Goal: Task Accomplishment & Management: Manage account settings

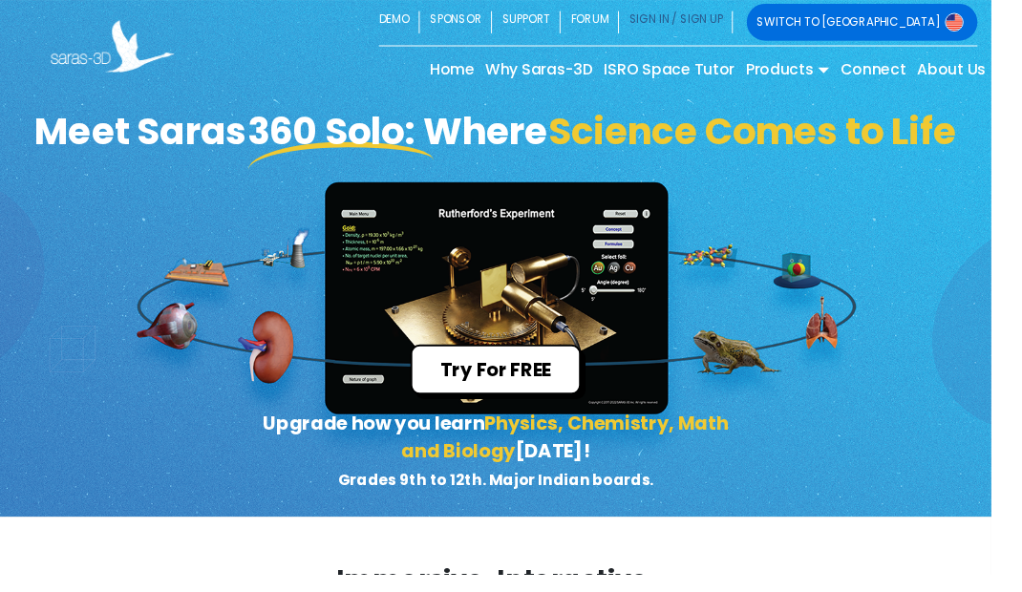
click at [755, 23] on link "SIGN IN / SIGN UP" at bounding box center [696, 23] width 117 height 38
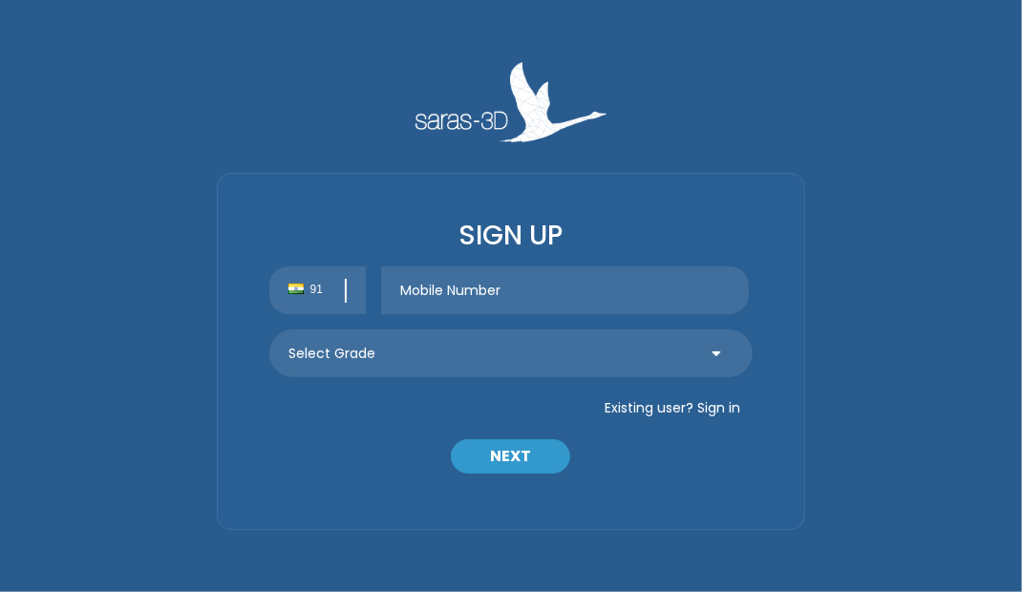
click at [565, 296] on input "text" at bounding box center [565, 290] width 368 height 48
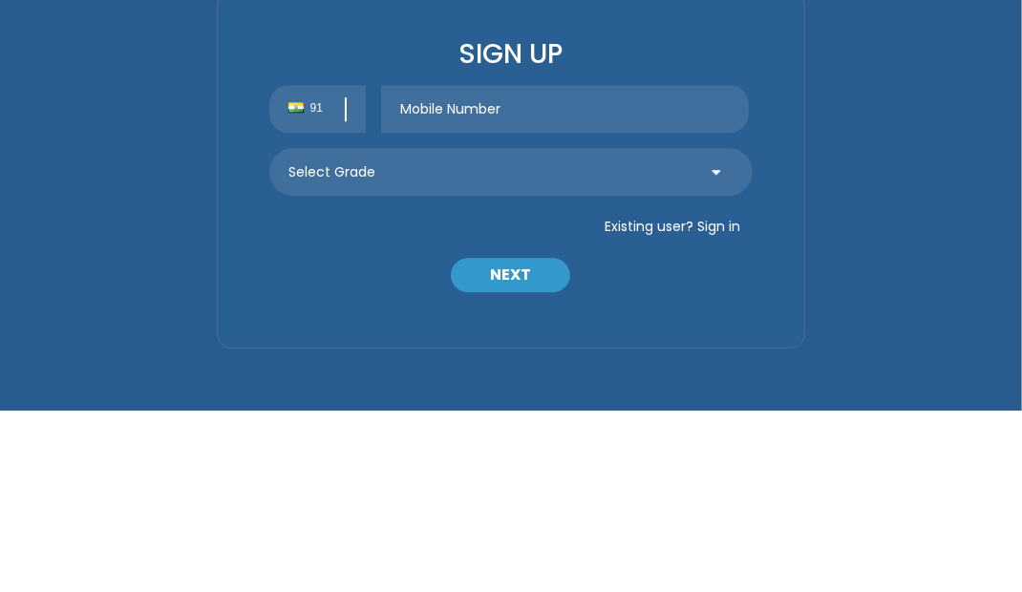
click at [718, 416] on button "Existing user? Sign in" at bounding box center [672, 407] width 160 height 31
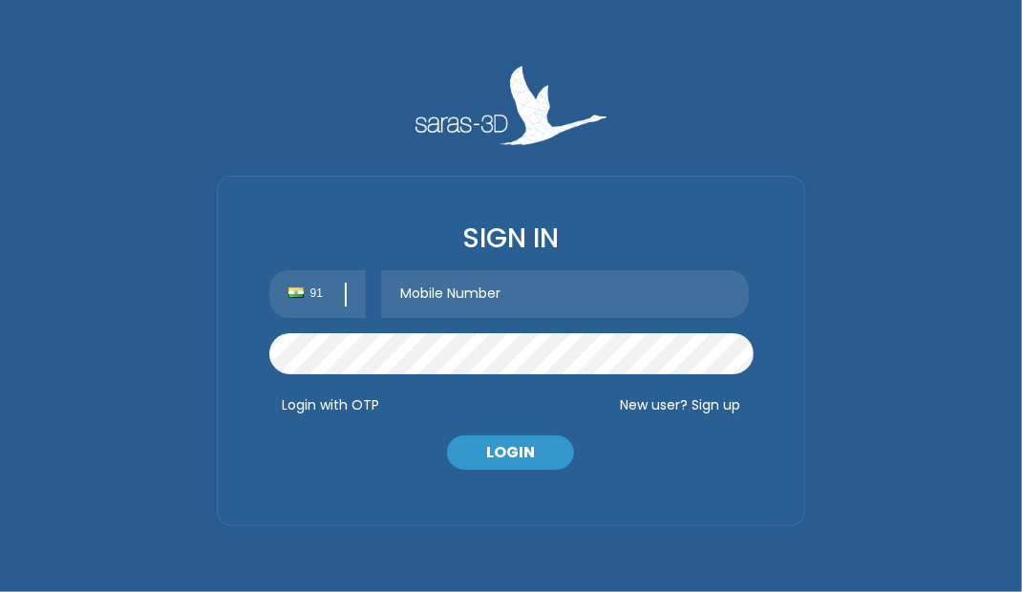
click at [586, 302] on input "text" at bounding box center [565, 294] width 368 height 48
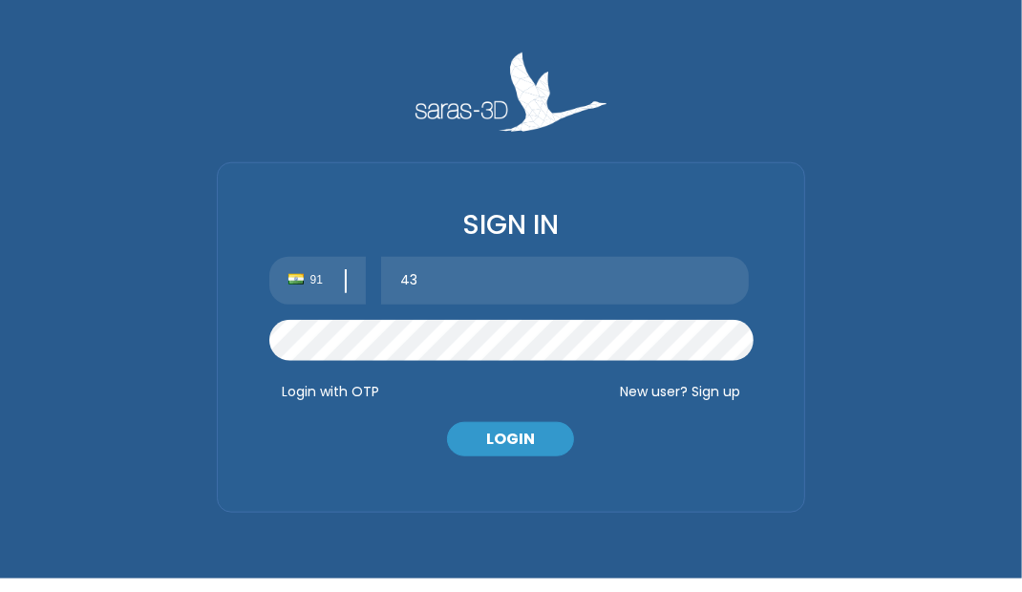
type input "4"
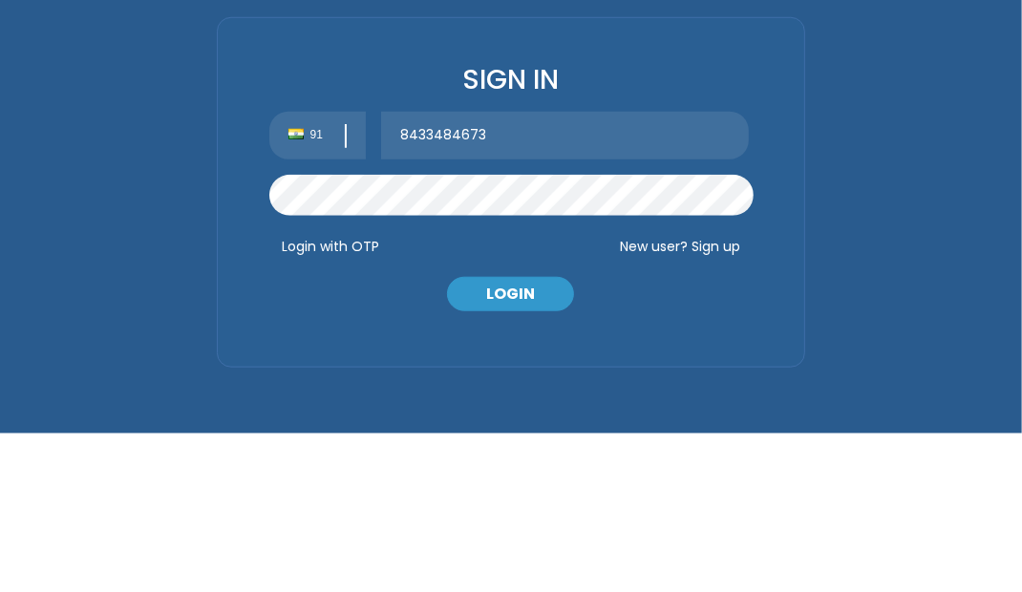
type input "8433484673"
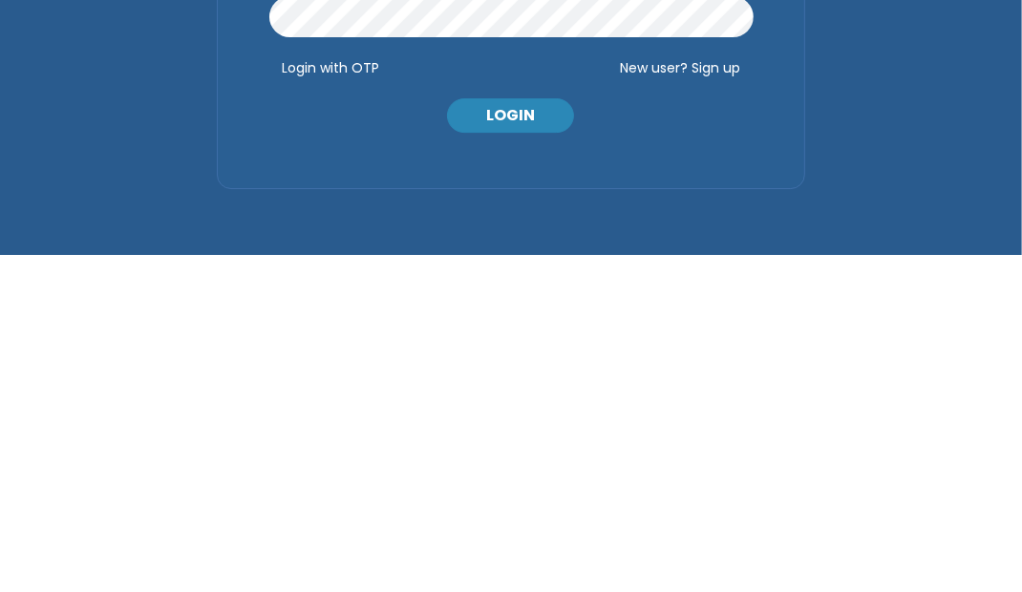
click at [523, 454] on button "LOGIN" at bounding box center [510, 452] width 127 height 34
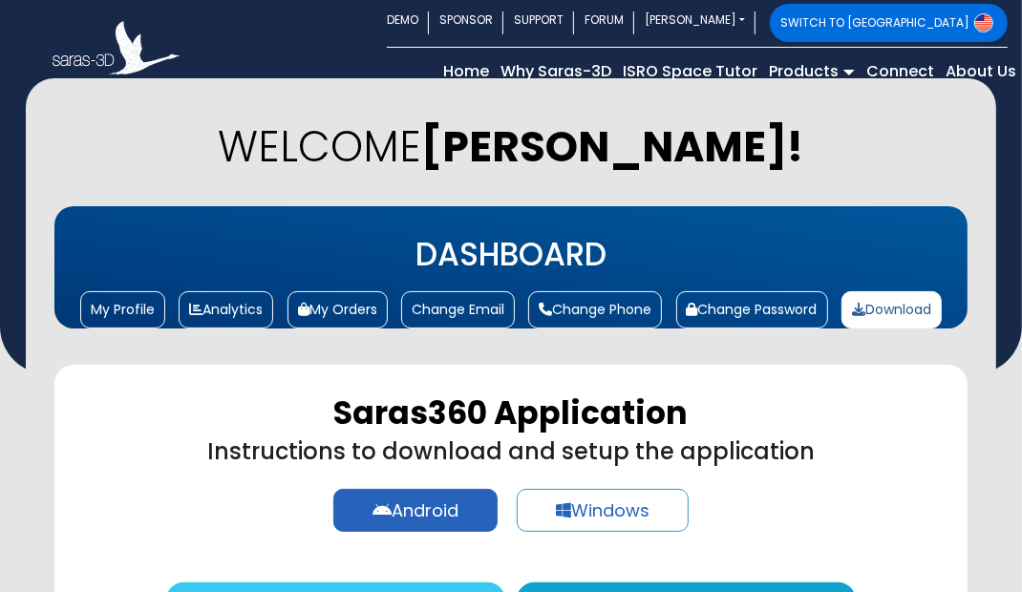
scroll to position [23, 0]
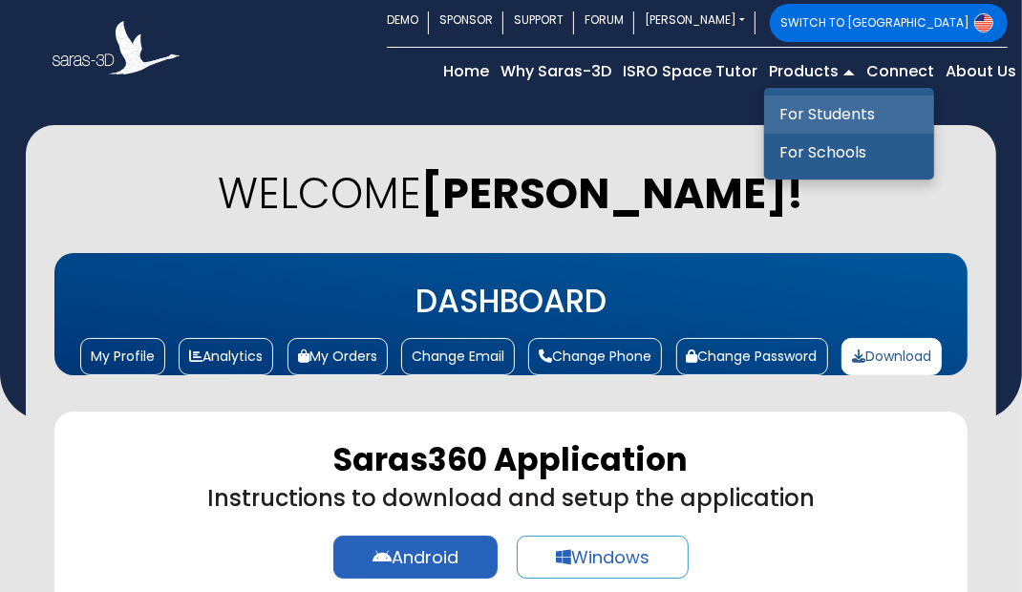
click at [808, 113] on link "For Students" at bounding box center [849, 114] width 170 height 38
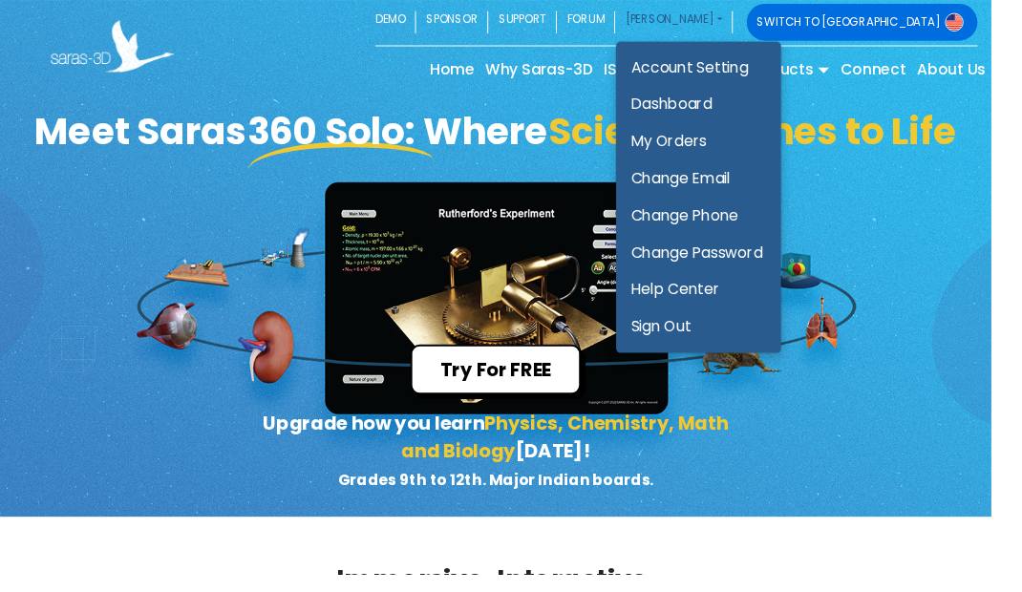
click at [755, 18] on link "[PERSON_NAME]" at bounding box center [694, 23] width 121 height 38
click at [805, 139] on link "My Orders" at bounding box center [720, 146] width 170 height 38
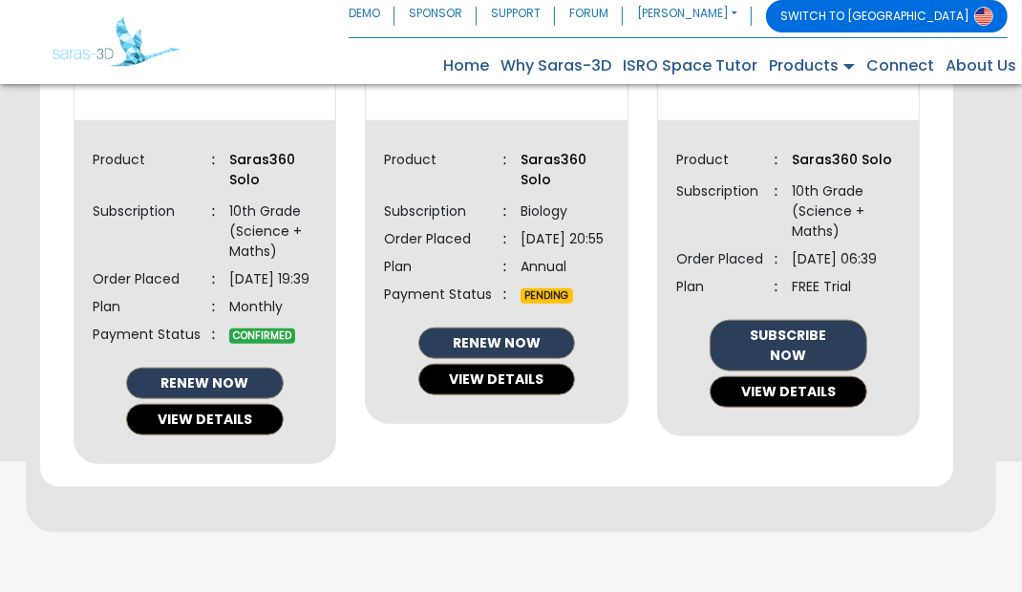
scroll to position [1256, 0]
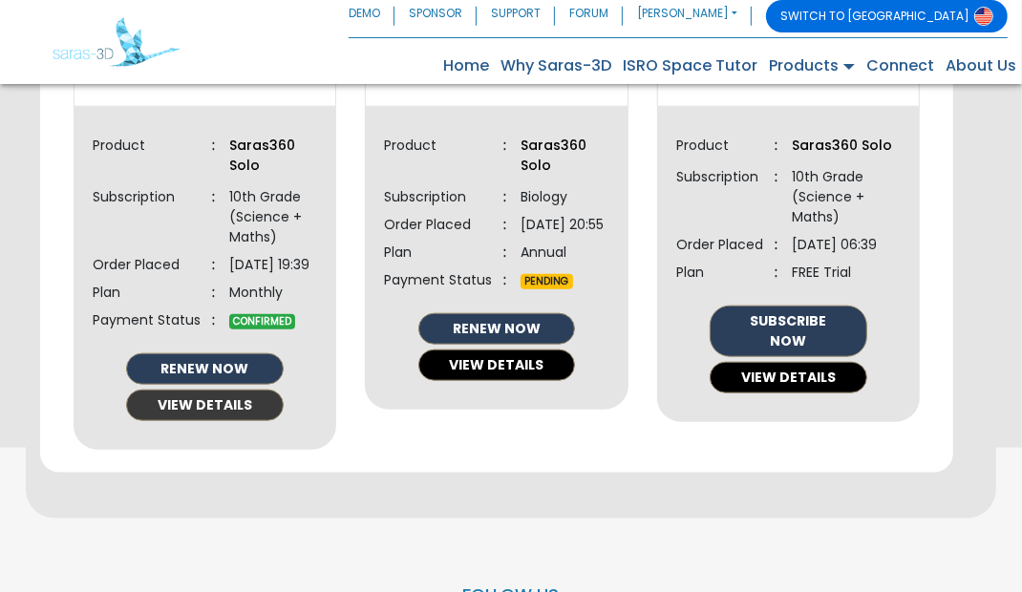
click at [256, 421] on button "VIEW DETAILS" at bounding box center [205, 406] width 158 height 32
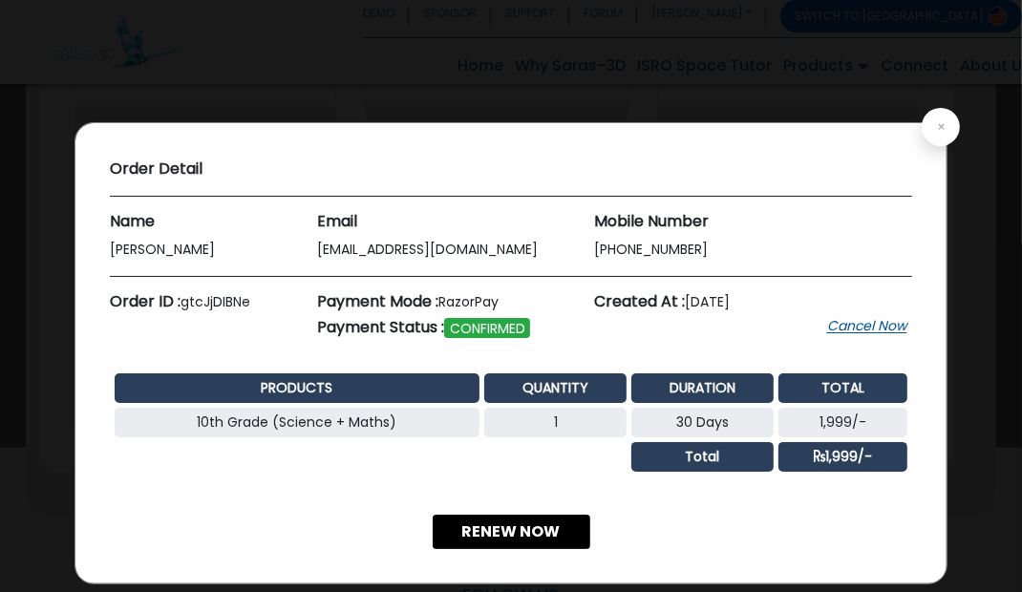
click at [841, 328] on button "Cancel Now" at bounding box center [866, 325] width 81 height 15
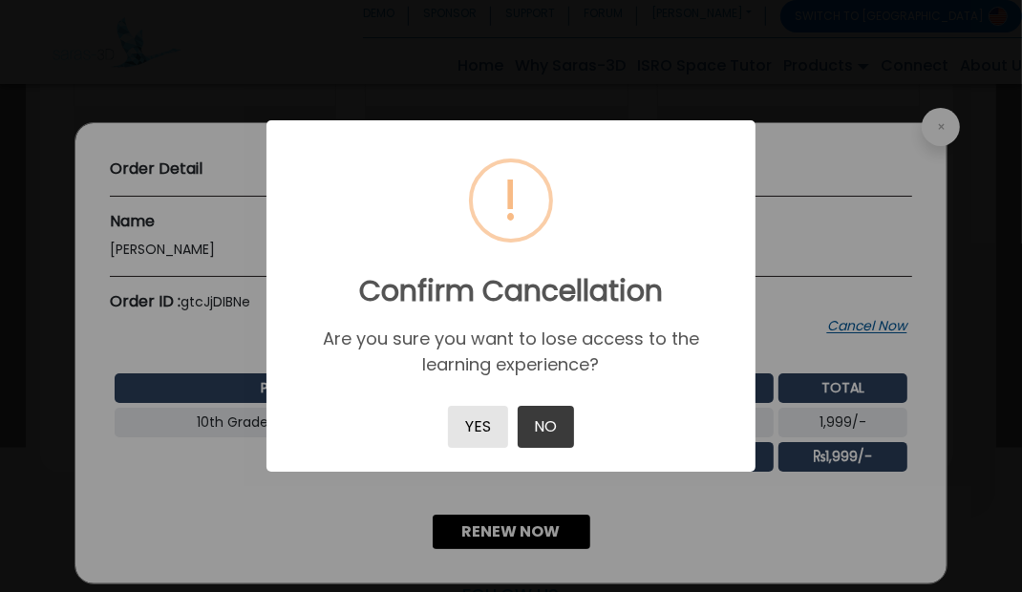
click at [489, 431] on button "YES" at bounding box center [477, 427] width 59 height 42
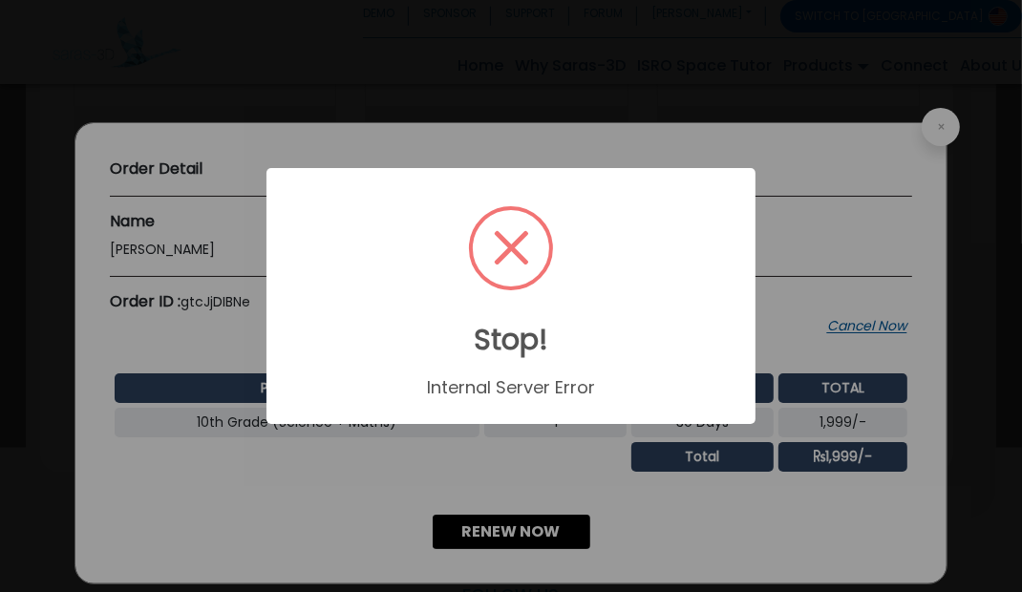
click at [511, 440] on div "× Stop! Internal Server Error OK No Cancel" at bounding box center [511, 296] width 1022 height 592
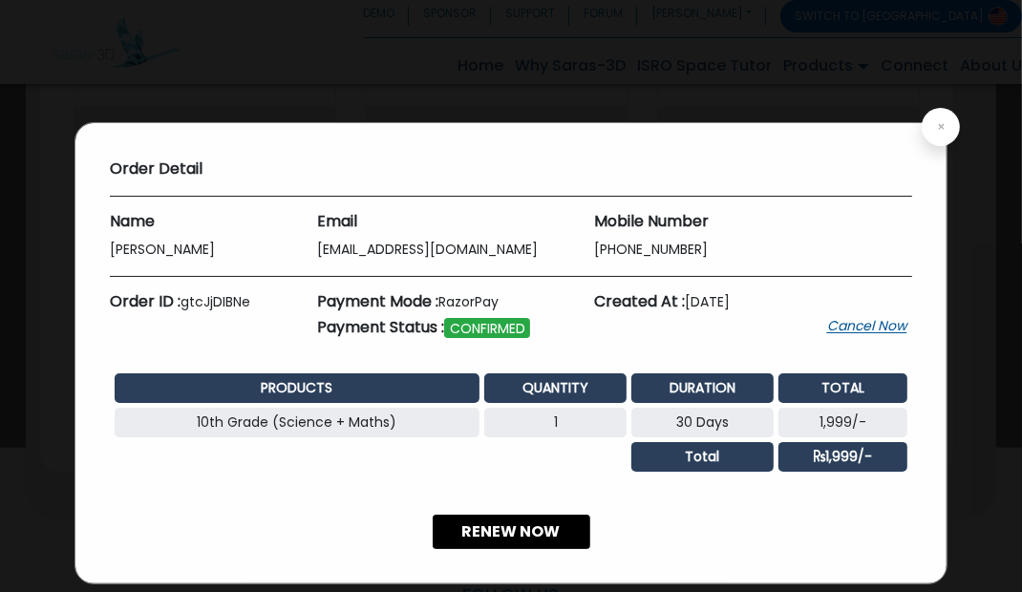
click at [857, 332] on button "Cancel Now" at bounding box center [866, 325] width 81 height 15
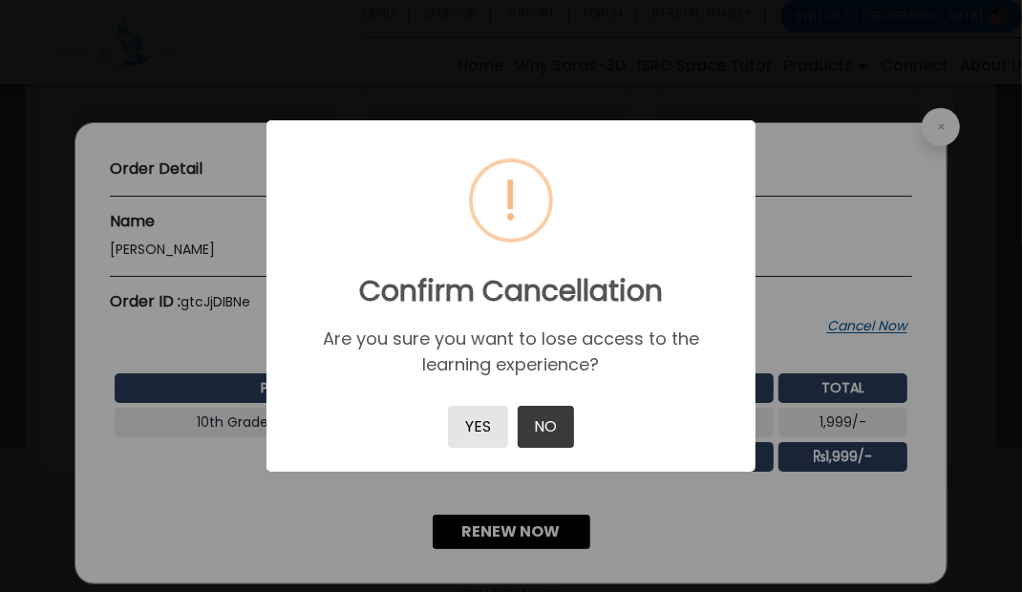
click at [468, 441] on button "YES" at bounding box center [477, 427] width 59 height 42
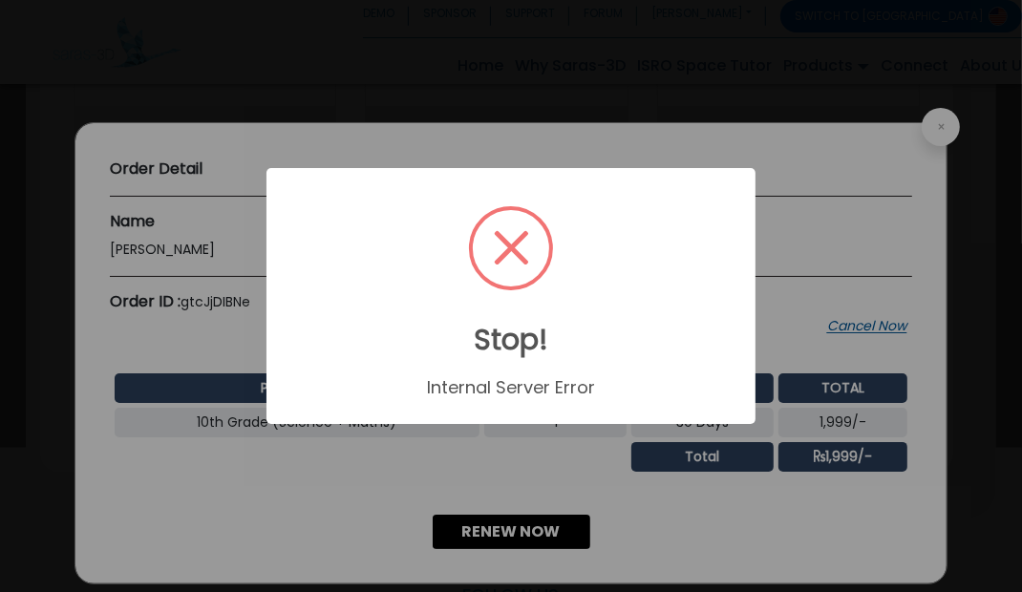
click at [504, 457] on div "× Stop! Internal Server Error OK No Cancel" at bounding box center [511, 296] width 1022 height 592
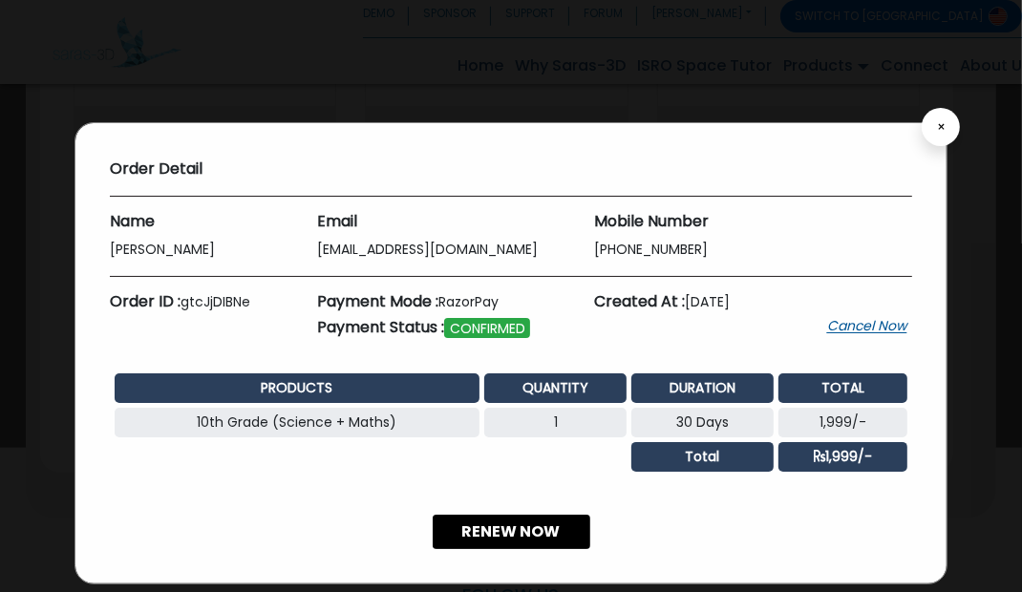
click at [938, 131] on span "×" at bounding box center [941, 126] width 9 height 13
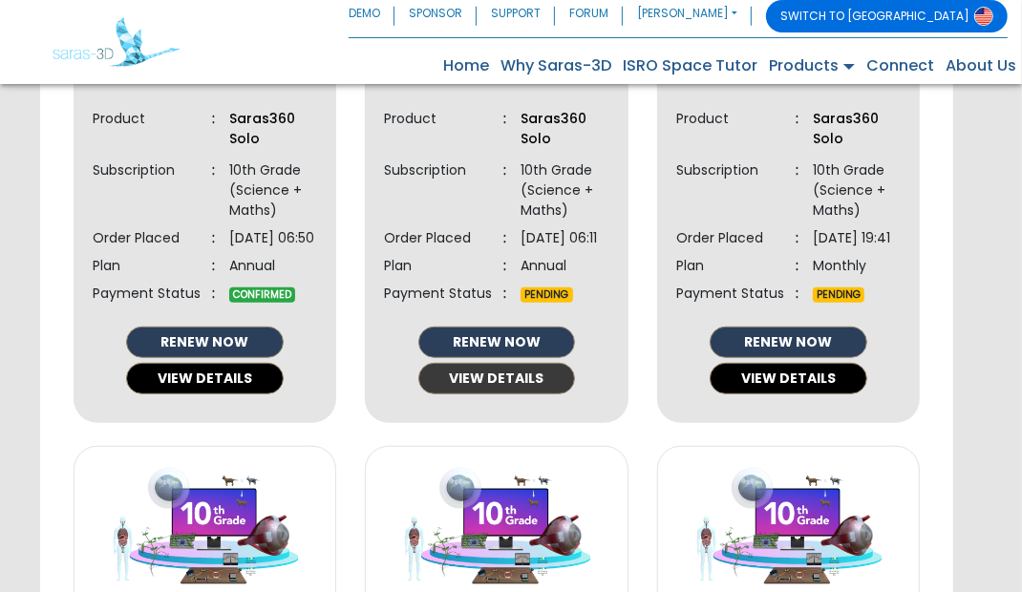
scroll to position [666, 0]
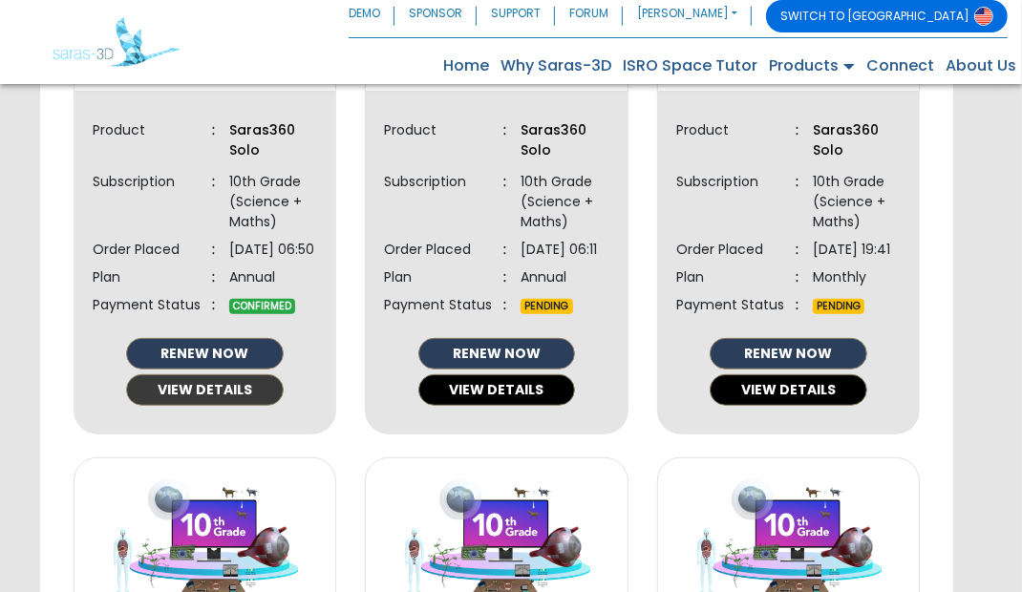
click at [254, 406] on button "VIEW DETAILS" at bounding box center [205, 390] width 158 height 32
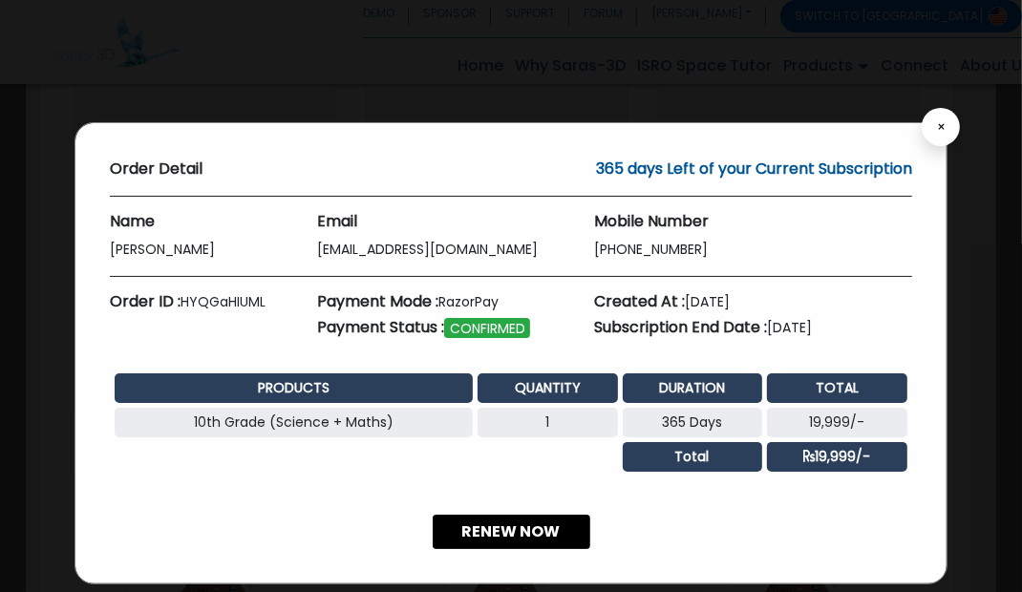
click at [950, 131] on button "×" at bounding box center [940, 127] width 38 height 38
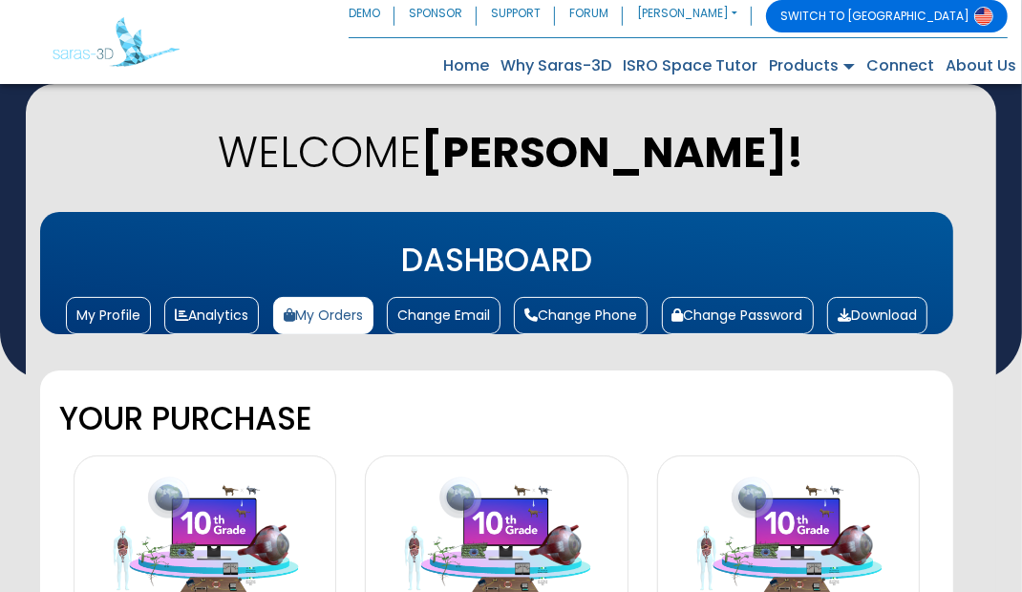
scroll to position [0, 0]
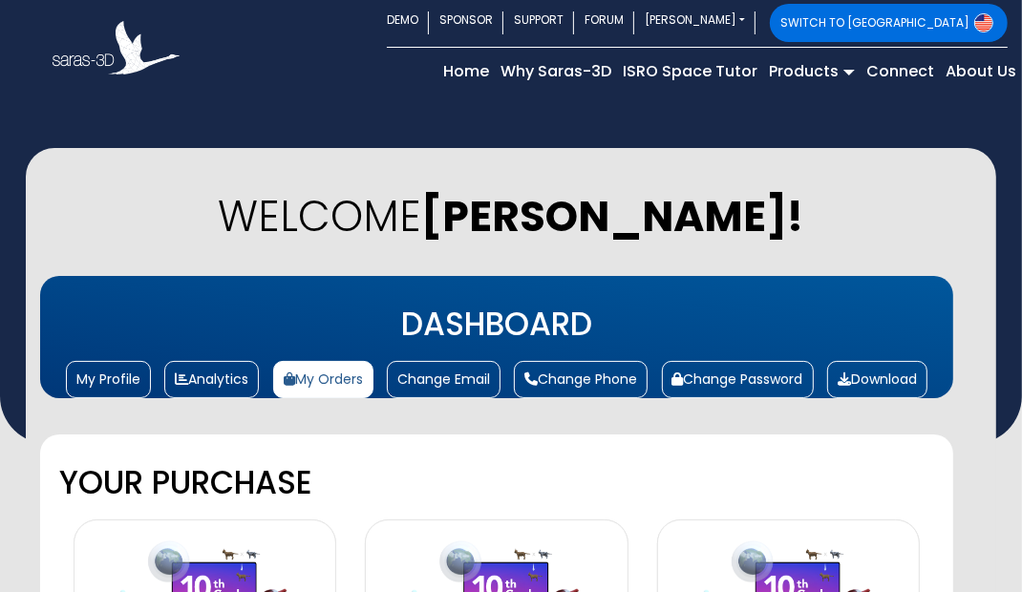
click at [316, 346] on h3 "DASHBOARD" at bounding box center [497, 325] width 876 height 41
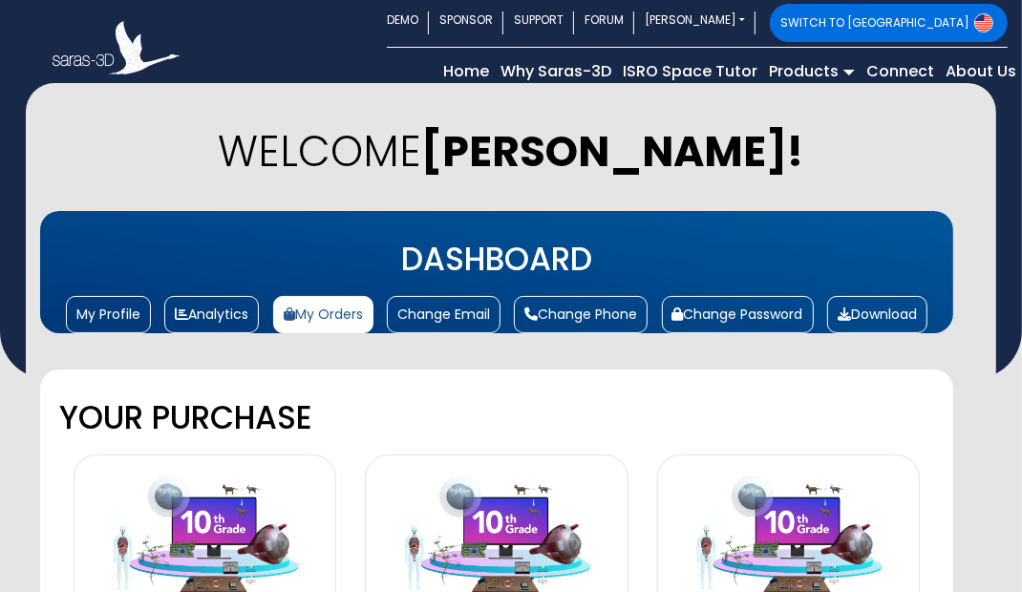
scroll to position [69, 0]
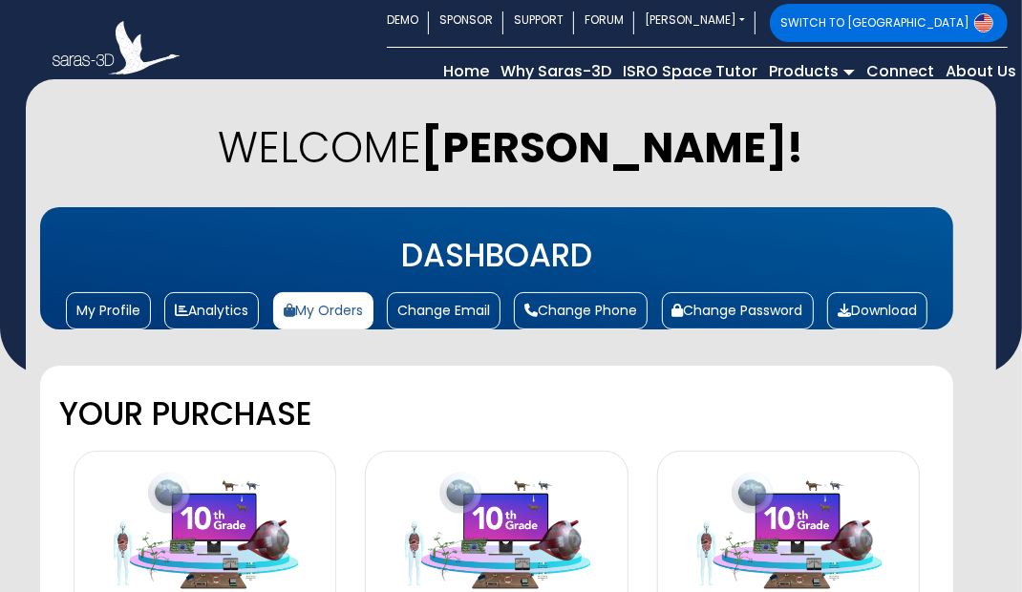
click at [282, 581] on div at bounding box center [205, 570] width 263 height 239
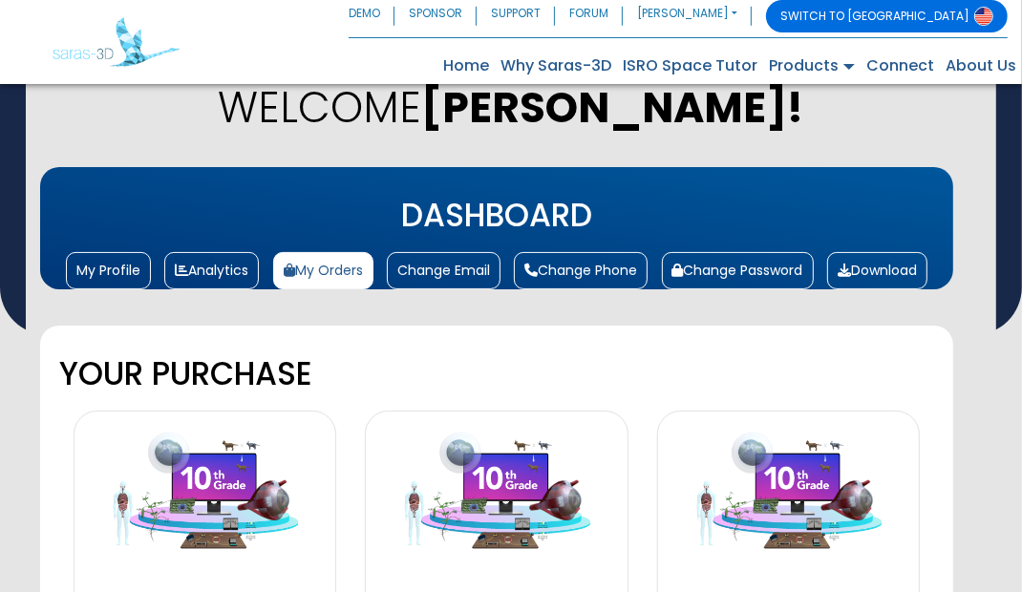
scroll to position [135, 0]
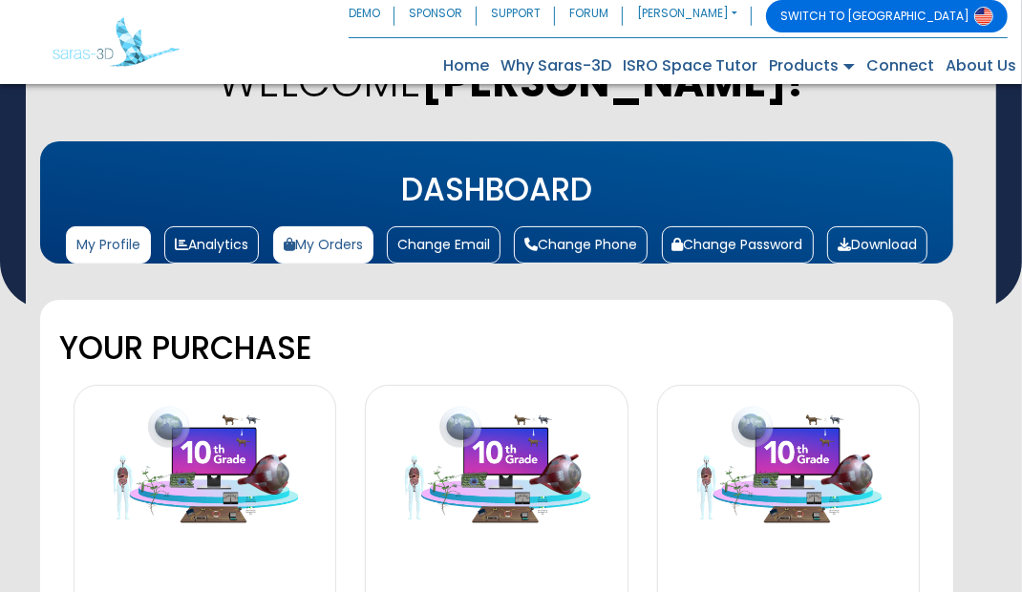
click at [86, 264] on link "My Profile" at bounding box center [108, 244] width 85 height 37
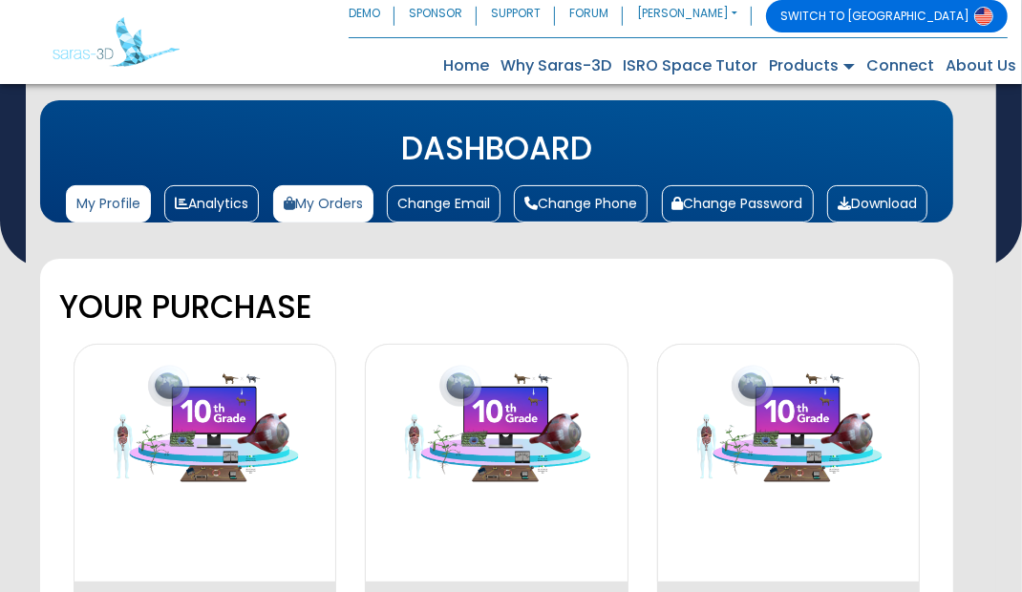
scroll to position [191, 0]
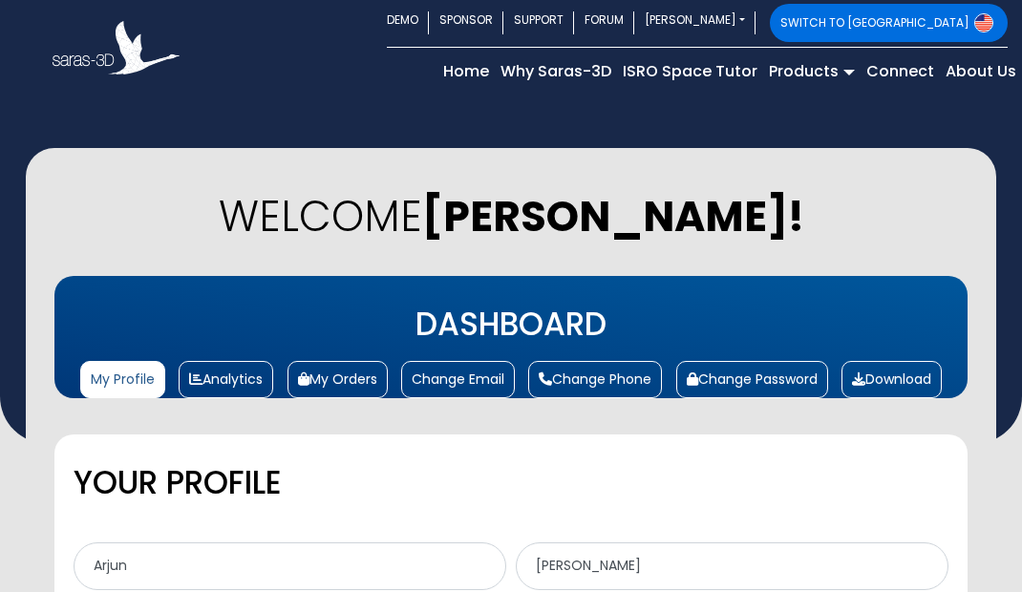
select select "[DEMOGRAPHIC_DATA]"
select select "9"
click at [926, 27] on link "SWITCH TO [GEOGRAPHIC_DATA]" at bounding box center [889, 23] width 238 height 38
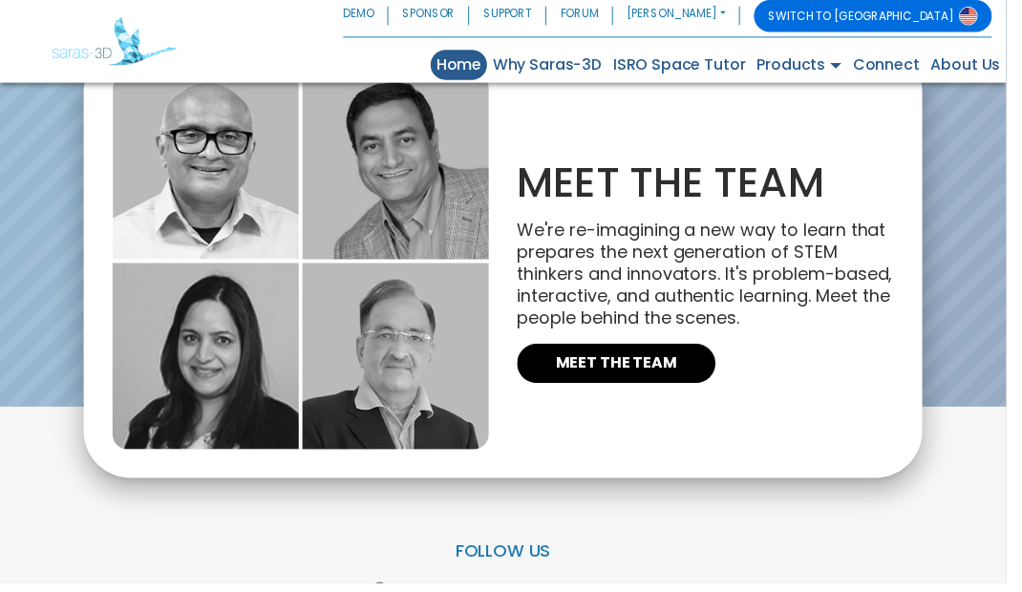
scroll to position [4221, 0]
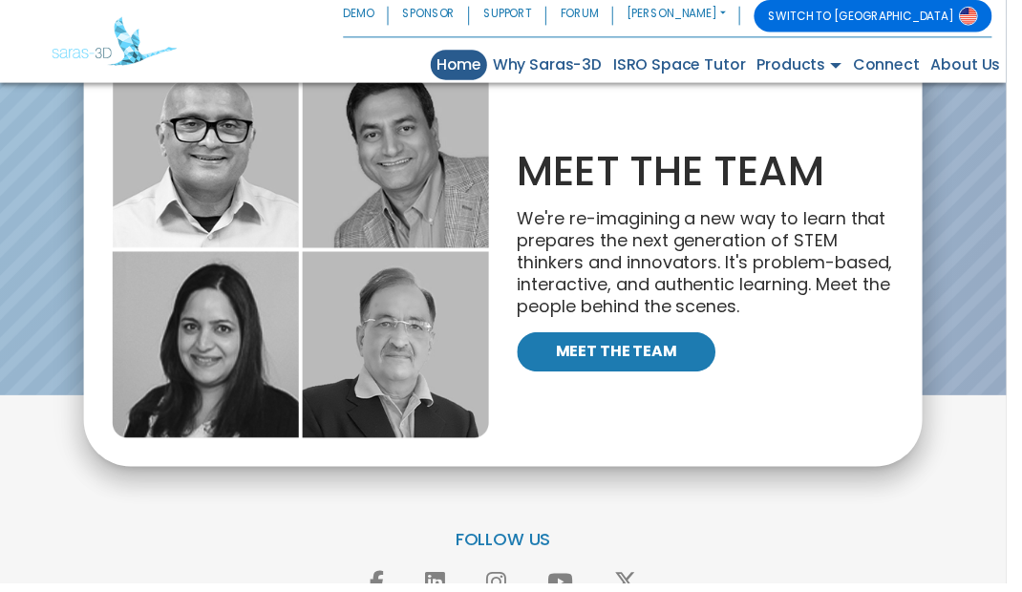
click at [647, 377] on link "MEET THE TEAM" at bounding box center [625, 357] width 201 height 40
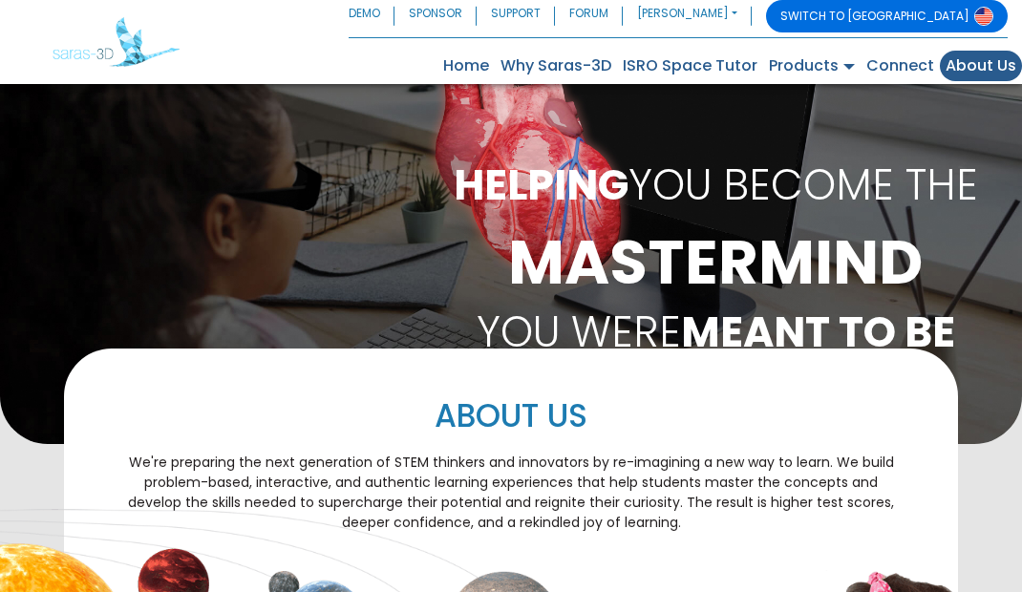
scroll to position [988, 0]
